Goal: Check status: Check status

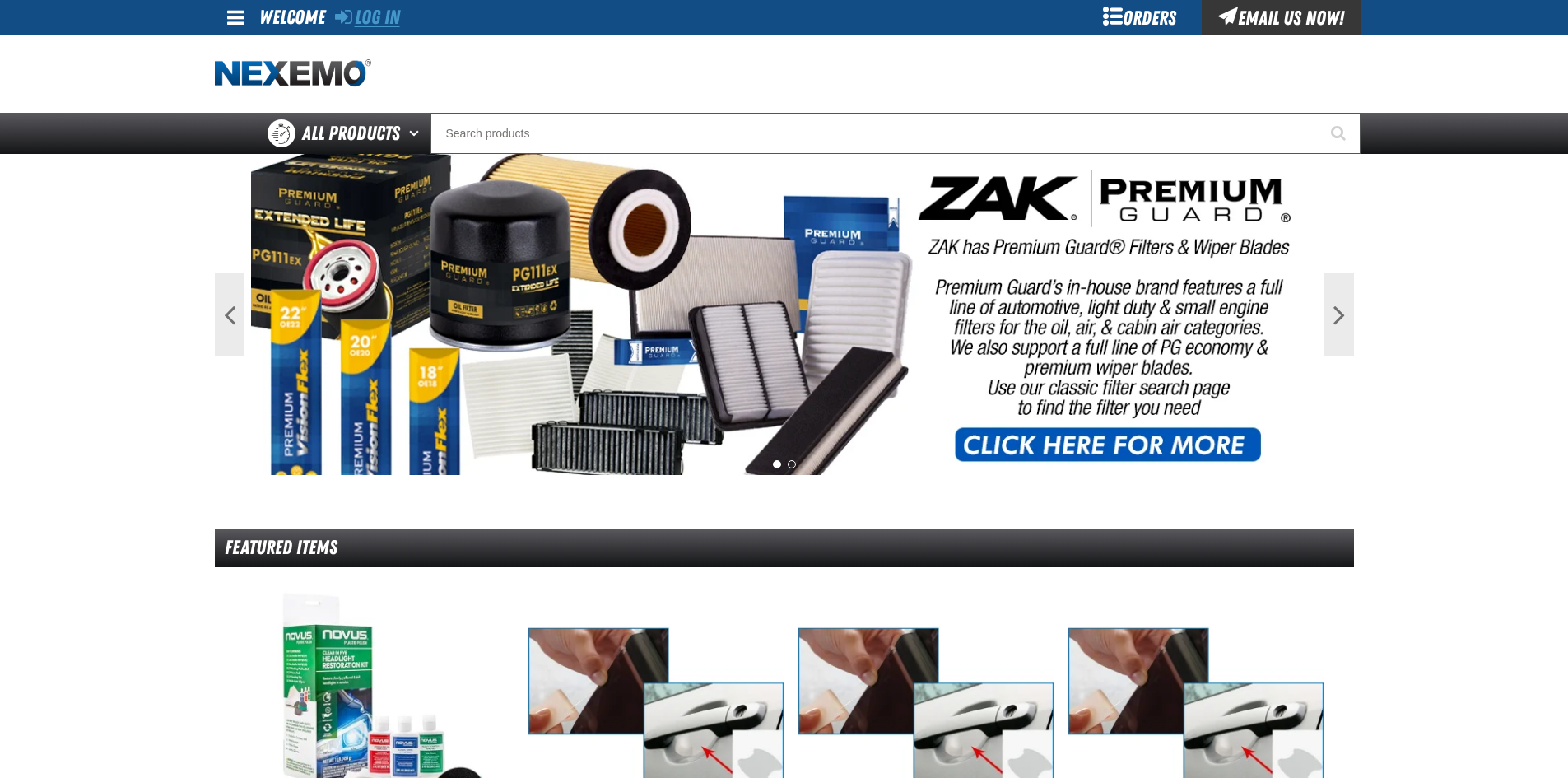
click at [387, 10] on link "Log In" at bounding box center [367, 17] width 65 height 23
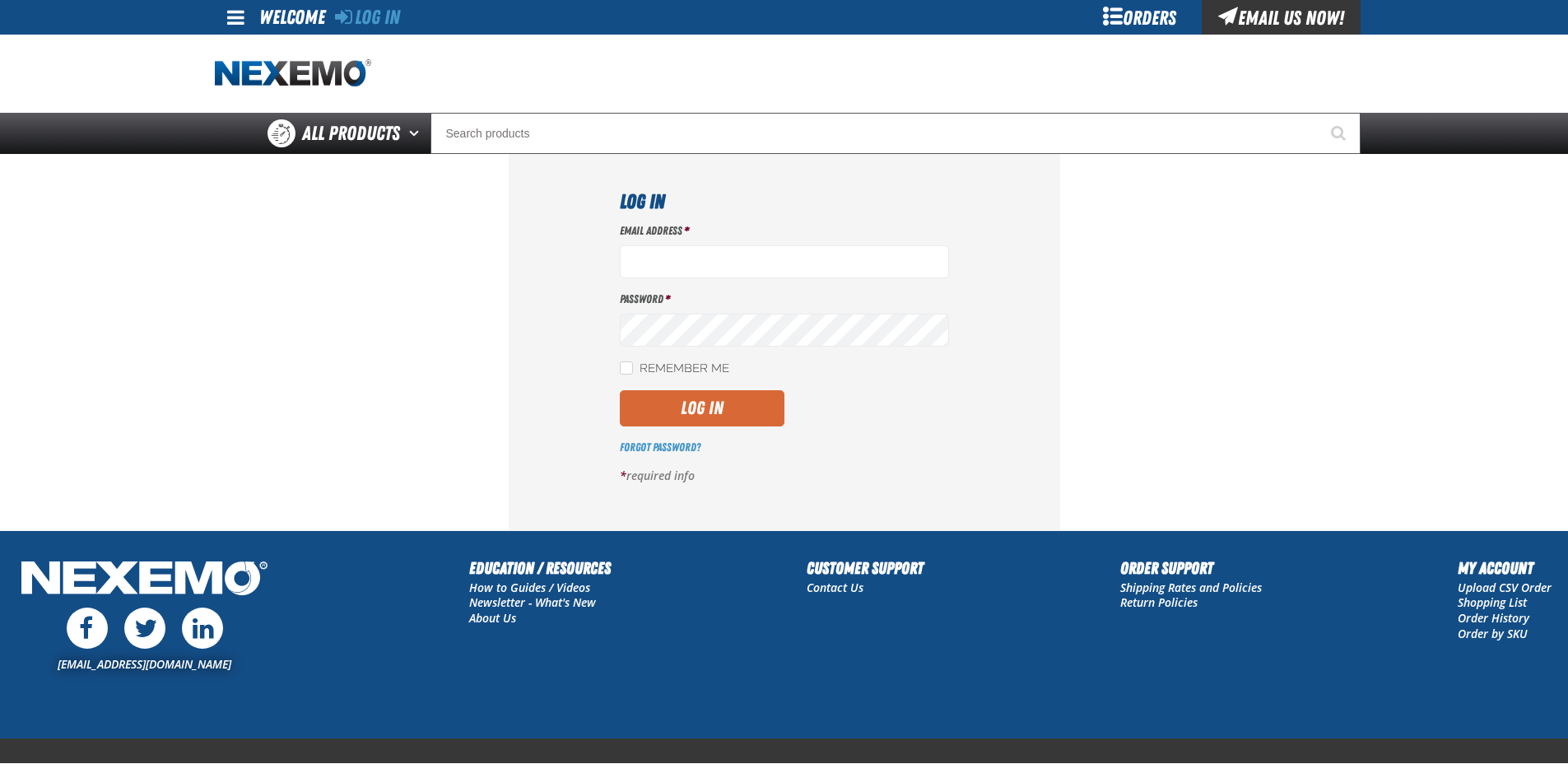
type input "[EMAIL_ADDRESS][DOMAIN_NAME]"
click at [713, 420] on button "Log In" at bounding box center [701, 408] width 165 height 37
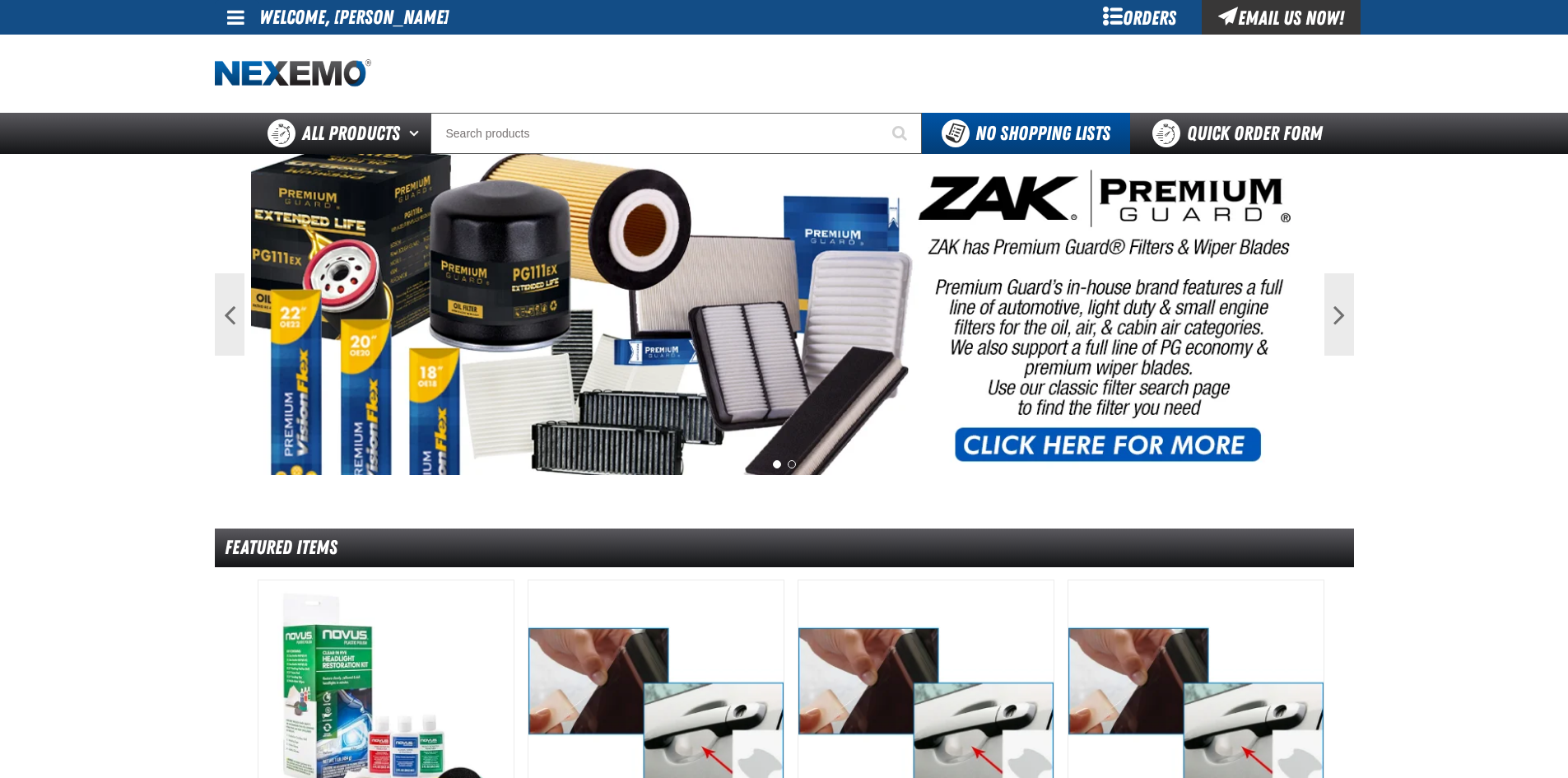
click at [1133, 20] on div "Orders" at bounding box center [1139, 17] width 123 height 35
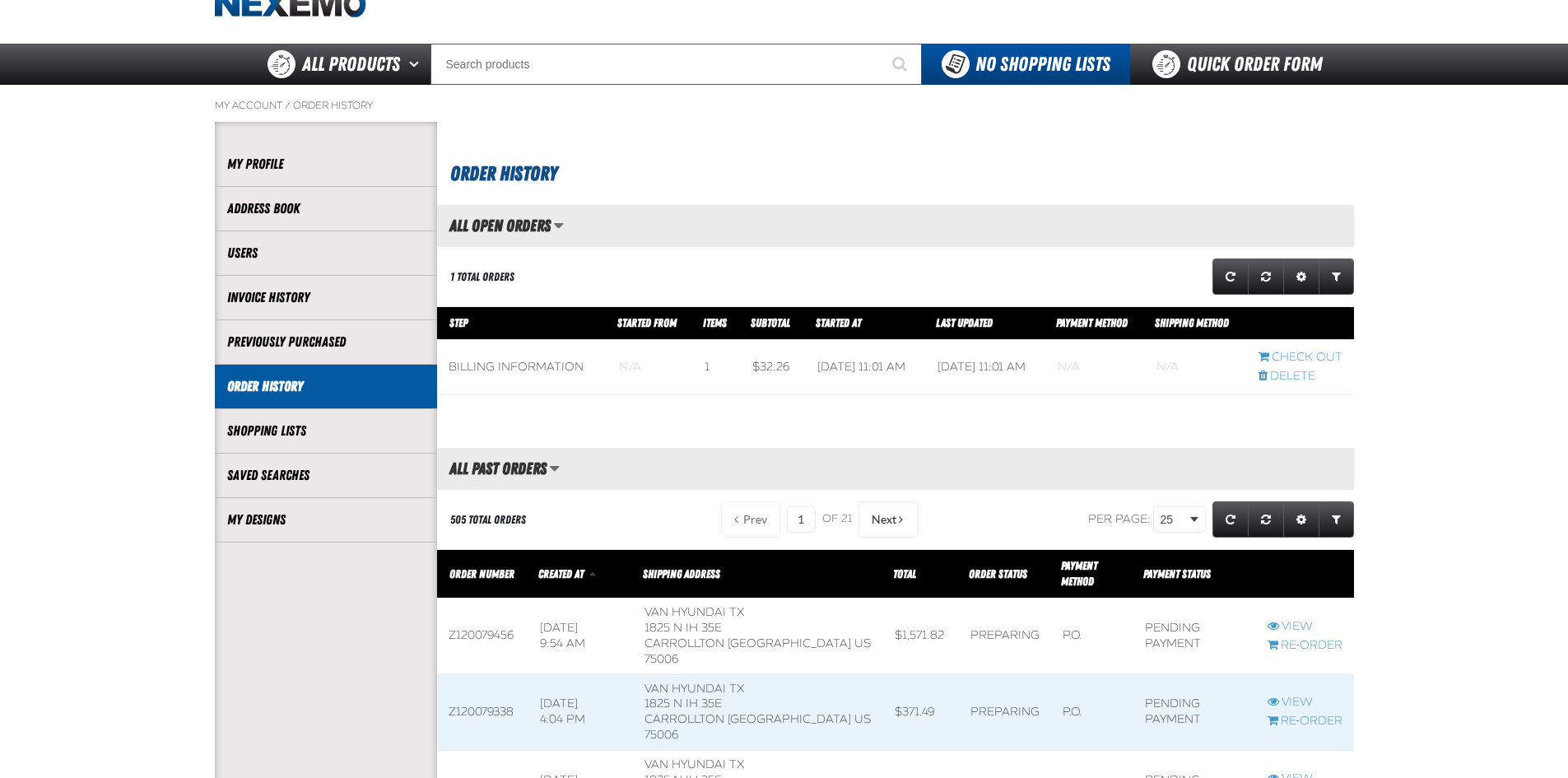
scroll to position [247, 0]
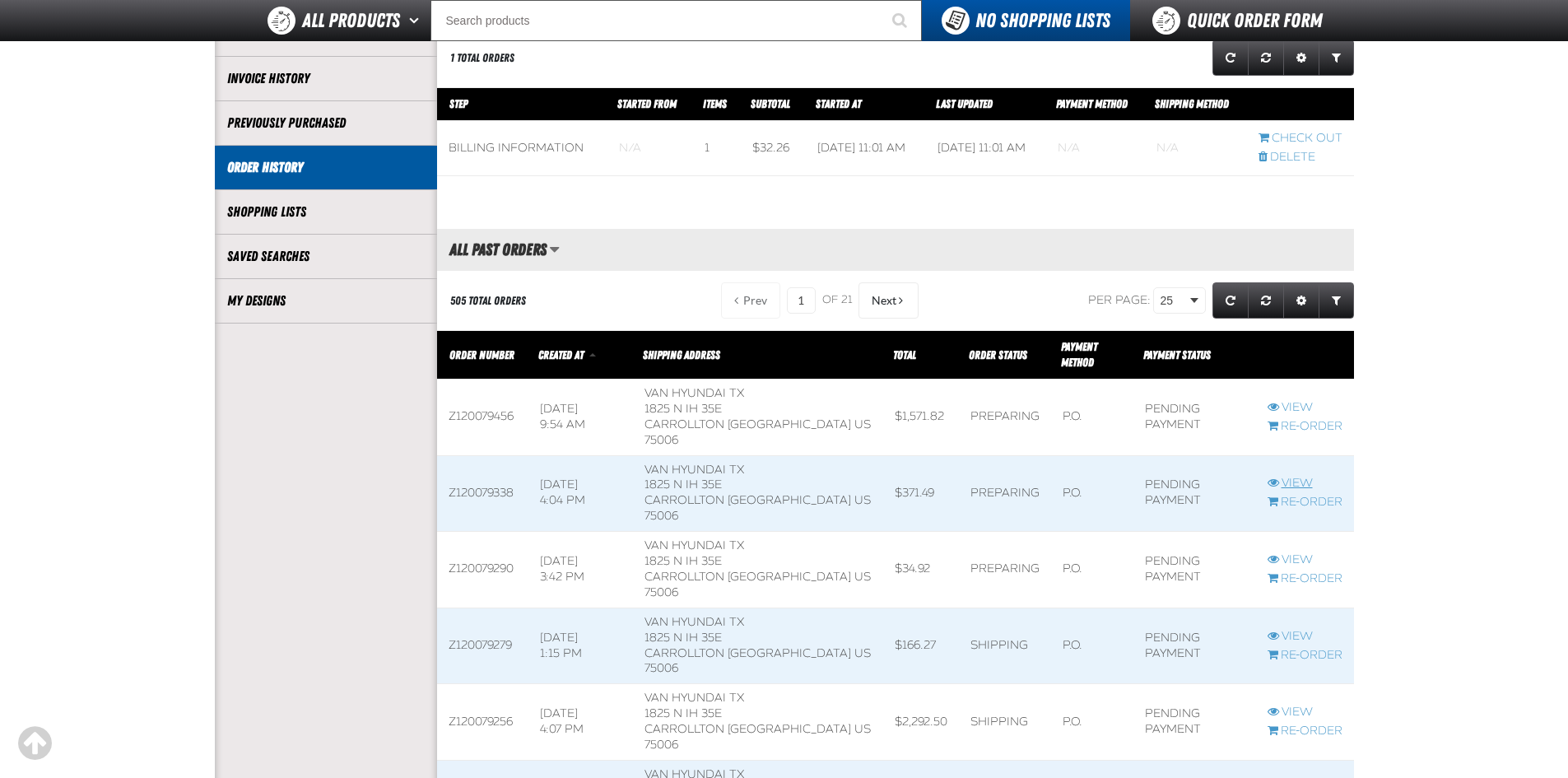
click at [1290, 456] on span at bounding box center [1305, 493] width 98 height 76
click at [1290, 475] on link "View" at bounding box center [1306, 483] width 75 height 16
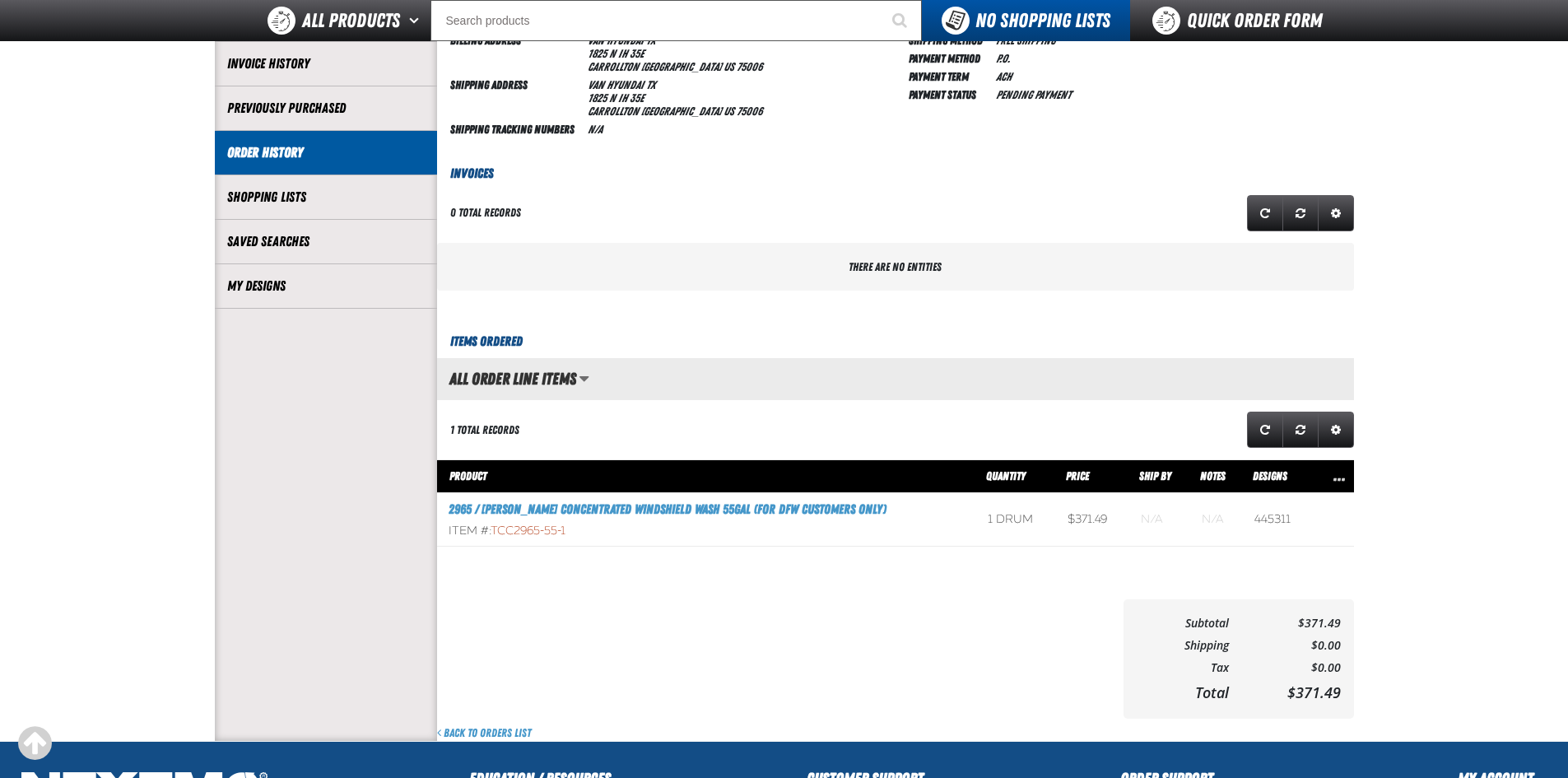
scroll to position [83, 0]
